Goal: Transaction & Acquisition: Purchase product/service

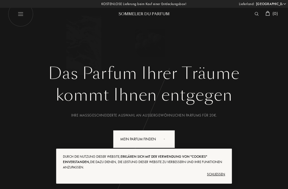
select select "DE"
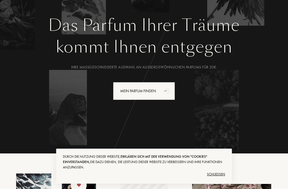
scroll to position [54, 0]
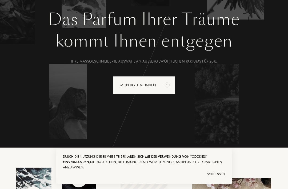
click at [219, 178] on div "Schließen" at bounding box center [144, 174] width 162 height 9
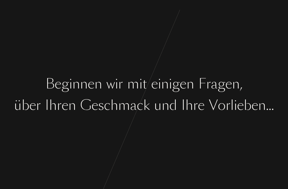
click at [220, 163] on div "B e g i n n e n w i r m i t e i n i g e n F [PERSON_NAME] , ü b e r I [PERSON_N…" at bounding box center [144, 94] width 288 height 189
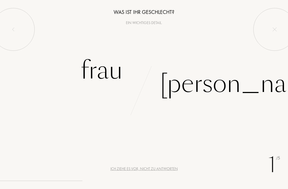
click at [111, 67] on div "Frau" at bounding box center [102, 70] width 42 height 36
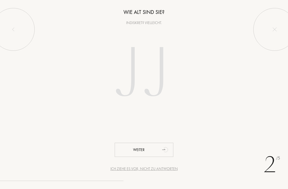
click at [134, 75] on input "number" at bounding box center [144, 74] width 115 height 92
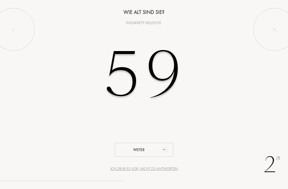
type input "59"
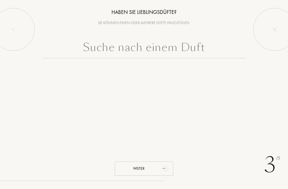
click at [87, 50] on input "text" at bounding box center [144, 48] width 204 height 19
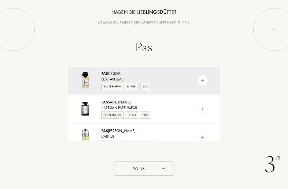
type input "Pas"
click at [116, 73] on div "Pas Ce Soir" at bounding box center [143, 74] width 85 height 6
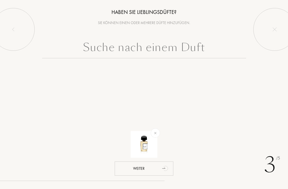
click at [128, 45] on input "text" at bounding box center [144, 48] width 204 height 19
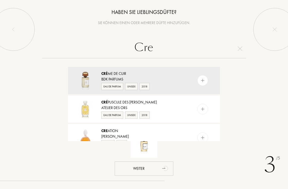
type input "Cre"
click at [136, 72] on div "Crè me de Cuir" at bounding box center [143, 74] width 85 height 6
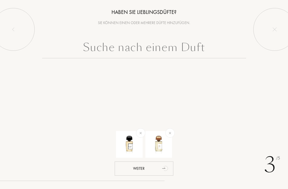
click at [135, 48] on input "text" at bounding box center [144, 48] width 204 height 19
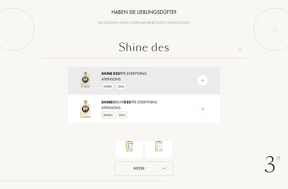
type input "Shine des"
click at [134, 73] on div "Shine Des pite Everything" at bounding box center [143, 74] width 85 height 6
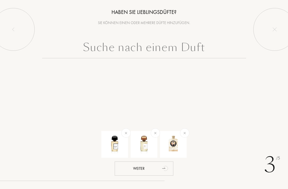
click at [98, 52] on input "text" at bounding box center [144, 48] width 204 height 19
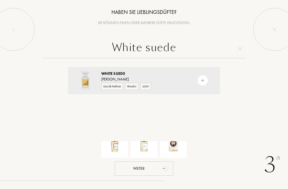
type input "White suede"
click at [122, 73] on span "Suede" at bounding box center [118, 73] width 11 height 5
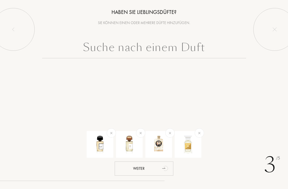
click at [97, 48] on input "text" at bounding box center [144, 48] width 204 height 19
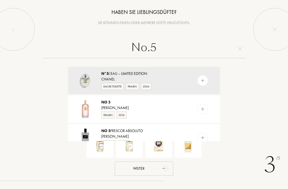
type input "No.5"
click at [121, 72] on div "N°5 L’EAU – Limited edition" at bounding box center [143, 74] width 85 height 6
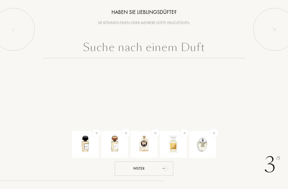
click at [110, 46] on input "text" at bounding box center [144, 48] width 204 height 19
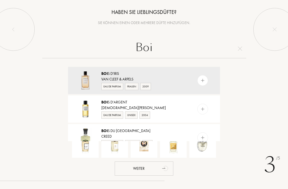
type input "Boi"
click at [119, 72] on div "Boi s d'Iris" at bounding box center [143, 74] width 85 height 6
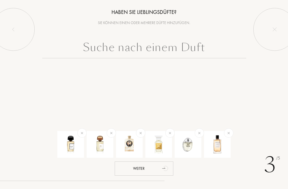
click at [105, 50] on input "text" at bounding box center [144, 48] width 204 height 19
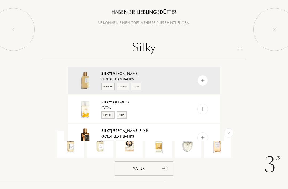
type input "Silky"
click at [112, 74] on div "Silky Woods" at bounding box center [143, 74] width 85 height 6
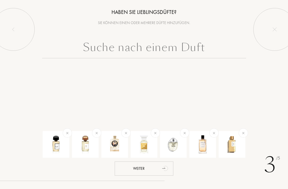
click at [132, 47] on input "text" at bounding box center [144, 48] width 204 height 19
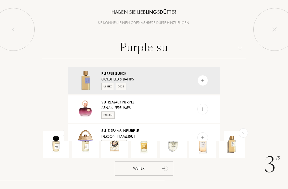
type input "Purple su"
click at [116, 72] on span "Su" at bounding box center [117, 73] width 5 height 5
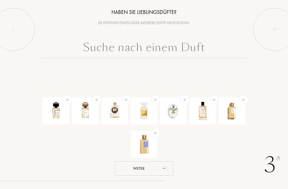
click at [131, 49] on input "text" at bounding box center [144, 48] width 204 height 19
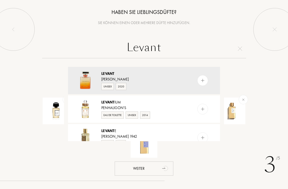
type input "Levant"
click at [119, 75] on div "Levant" at bounding box center [143, 74] width 85 height 6
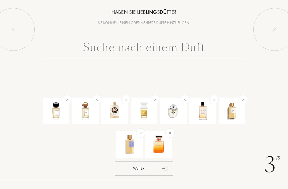
click at [167, 53] on input "text" at bounding box center [144, 48] width 204 height 19
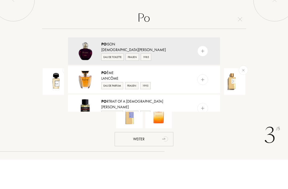
type input "P"
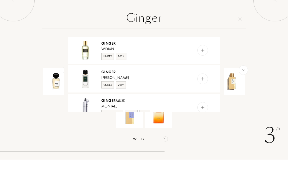
scroll to position [29, 0]
type input "Ginger"
click at [155, 76] on div "WIDIAN" at bounding box center [143, 79] width 85 height 6
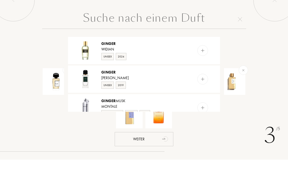
scroll to position [0, 0]
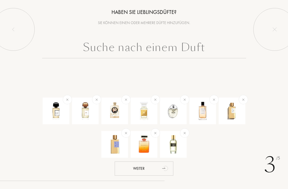
click at [126, 46] on input "text" at bounding box center [144, 48] width 204 height 19
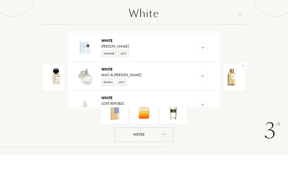
click at [178, 39] on input "White" at bounding box center [144, 48] width 204 height 19
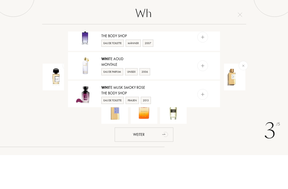
scroll to position [66, 0]
type input "W"
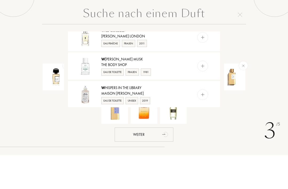
scroll to position [0, 0]
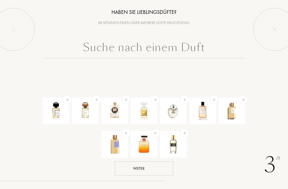
click at [156, 166] on div "Weiter" at bounding box center [144, 168] width 59 height 14
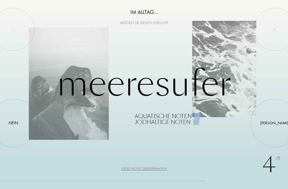
click at [13, 123] on div at bounding box center [13, 123] width 0 height 0
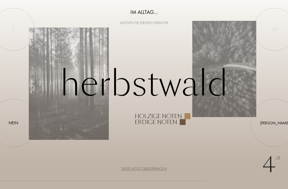
click at [275, 123] on div at bounding box center [275, 123] width 0 height 0
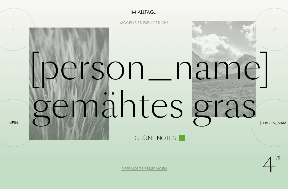
click at [11, 121] on div "Nein" at bounding box center [14, 122] width 10 height 6
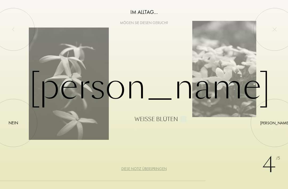
click at [273, 120] on div "Ja" at bounding box center [274, 122] width 29 height 6
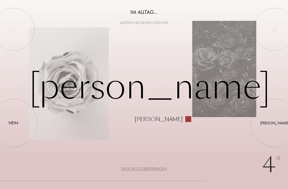
click at [275, 123] on div at bounding box center [275, 123] width 0 height 0
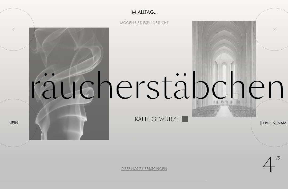
click at [275, 123] on div at bounding box center [275, 123] width 0 height 0
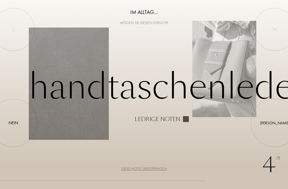
click at [275, 123] on div at bounding box center [275, 123] width 0 height 0
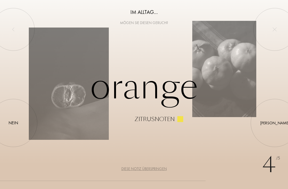
click at [275, 123] on div at bounding box center [275, 123] width 0 height 0
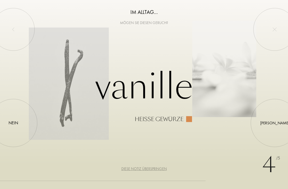
click at [275, 123] on div at bounding box center [275, 123] width 0 height 0
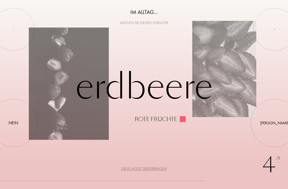
click at [13, 125] on div "Nein" at bounding box center [14, 122] width 10 height 6
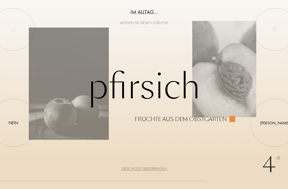
click at [275, 123] on div at bounding box center [275, 123] width 0 height 0
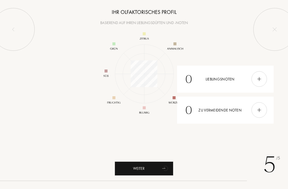
scroll to position [69, 69]
click at [150, 171] on div "Weiter" at bounding box center [144, 168] width 59 height 14
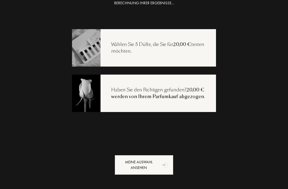
scroll to position [11, 0]
click at [153, 167] on div "Meine Auswahl ansehen" at bounding box center [144, 165] width 59 height 20
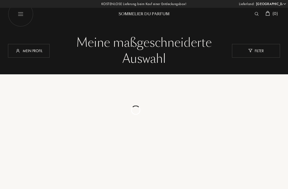
select select "DE"
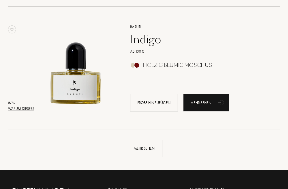
scroll to position [1170, 0]
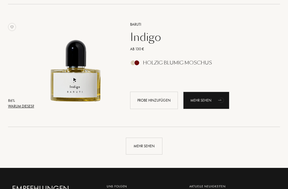
click at [150, 145] on div "Mehr sehen" at bounding box center [144, 146] width 37 height 17
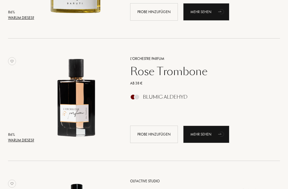
scroll to position [1268, 0]
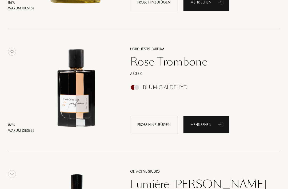
click at [155, 124] on div "Probe hinzufügen" at bounding box center [154, 124] width 48 height 17
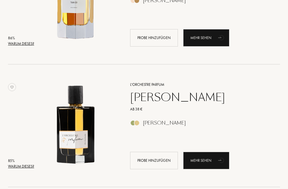
scroll to position [1600, 0]
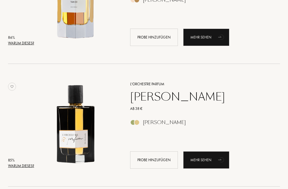
click at [157, 159] on div "Probe hinzufügen" at bounding box center [154, 159] width 48 height 17
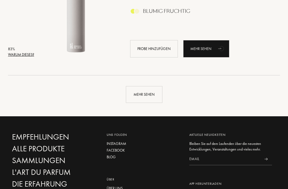
scroll to position [2453, 0]
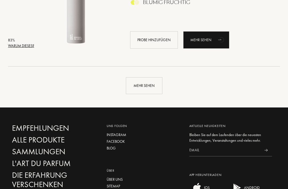
click at [149, 86] on div "Mehr sehen" at bounding box center [144, 85] width 37 height 17
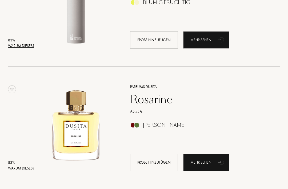
click at [160, 163] on div "Probe hinzufügen" at bounding box center [154, 161] width 48 height 17
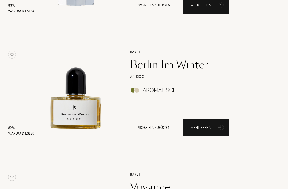
scroll to position [2732, 0]
click at [157, 128] on div "Probe hinzufügen" at bounding box center [154, 127] width 48 height 17
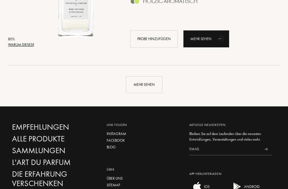
scroll to position [3663, 0]
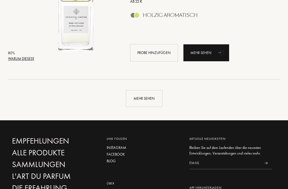
click at [151, 96] on div "Mehr sehen" at bounding box center [144, 98] width 37 height 17
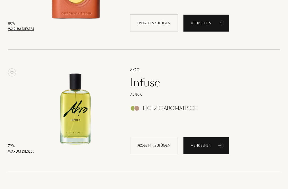
scroll to position [3937, 0]
click at [161, 144] on div "Probe hinzufügen" at bounding box center [154, 145] width 48 height 17
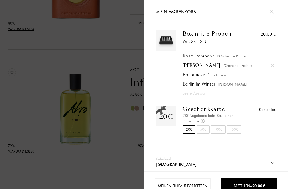
click at [251, 184] on div "Bestellen – 20,00 €" at bounding box center [249, 186] width 55 height 6
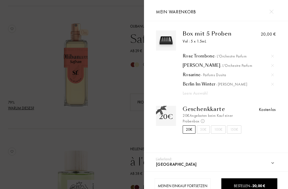
scroll to position [4104, 0]
click at [254, 185] on span "20,00 €" at bounding box center [258, 185] width 13 height 5
click at [259, 187] on span "20,00 €" at bounding box center [258, 185] width 13 height 5
click at [262, 183] on span "20,00 €" at bounding box center [258, 185] width 13 height 5
click at [240, 188] on div "Bestellen – 20,00 €" at bounding box center [249, 186] width 55 height 6
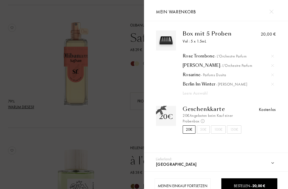
click at [243, 183] on div "Bestellen – 20,00 €" at bounding box center [249, 186] width 55 height 6
click at [249, 187] on div "Bestellen – 20,00 €" at bounding box center [249, 186] width 55 height 6
click at [250, 186] on div "Bestellen – 20,00 €" at bounding box center [249, 186] width 55 height 6
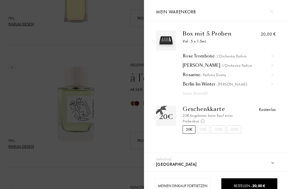
scroll to position [4192, 0]
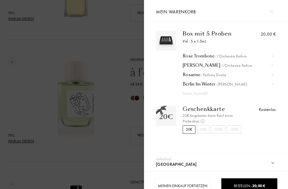
click at [234, 183] on div "Bestellen – 20,00 €" at bounding box center [249, 186] width 55 height 6
click at [261, 185] on span "20,00 €" at bounding box center [258, 185] width 13 height 5
click at [265, 186] on span "20,00 €" at bounding box center [258, 185] width 13 height 5
click at [272, 160] on select "Afghanistan Ägypten Albanien Algerien Amerikanische Jungferninseln Andorra Ango…" at bounding box center [221, 164] width 133 height 14
click at [196, 186] on div "Meinen Einkauf fortsetzen" at bounding box center [183, 185] width 56 height 15
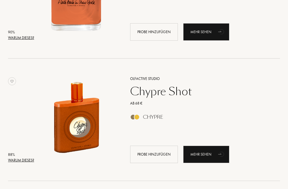
scroll to position [0, 0]
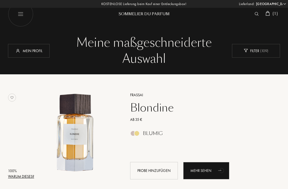
click at [268, 15] on img at bounding box center [268, 13] width 4 height 5
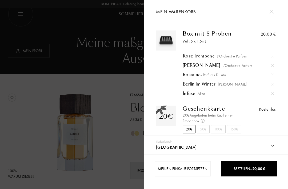
click at [252, 169] on span "Bestellen – 20,00 €" at bounding box center [249, 168] width 31 height 5
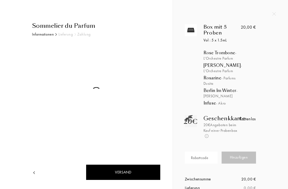
click at [256, 169] on div "Rabattcode Hinzufügen" at bounding box center [220, 155] width 79 height 32
select select "DE"
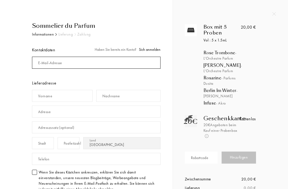
click at [106, 61] on input "mail" at bounding box center [96, 63] width 129 height 12
type input "a.prinz.1966@gmail.com"
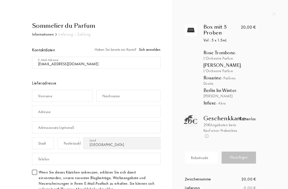
click at [152, 51] on span "Sich anmelden" at bounding box center [150, 49] width 22 height 5
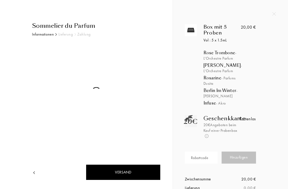
select select "DE"
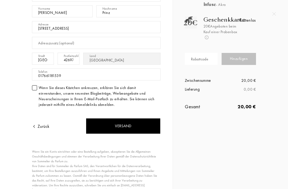
scroll to position [101, 0]
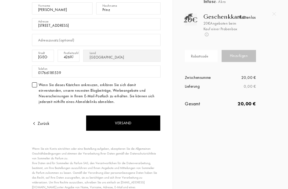
click at [147, 122] on div "Versand" at bounding box center [123, 123] width 75 height 16
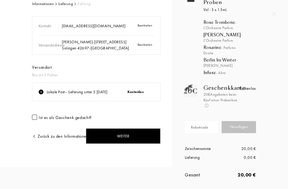
scroll to position [33, 0]
click at [136, 133] on div "Weiter" at bounding box center [123, 136] width 75 height 16
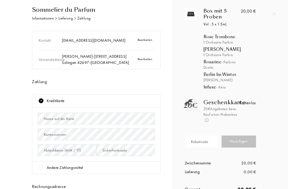
scroll to position [13, 0]
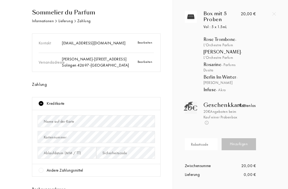
click at [44, 103] on div "Kreditkarte" at bounding box center [97, 103] width 116 height 6
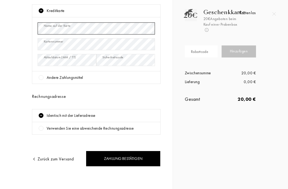
scroll to position [106, 0]
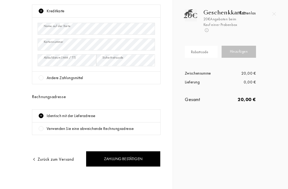
click at [132, 154] on div "Zahlung bestätigen" at bounding box center [123, 159] width 75 height 16
click at [134, 154] on div "Zahlung bestätigen" at bounding box center [123, 159] width 75 height 16
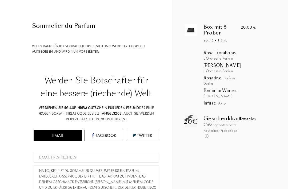
scroll to position [0, 0]
